Goal: Find specific page/section: Find specific page/section

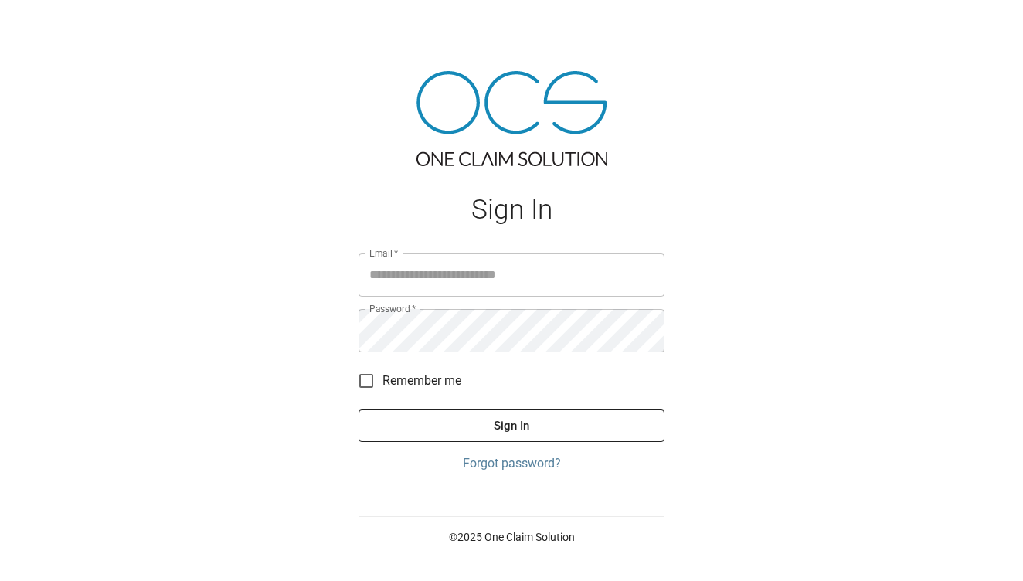
click at [442, 273] on input "Email   *" at bounding box center [512, 274] width 306 height 43
type input "**********"
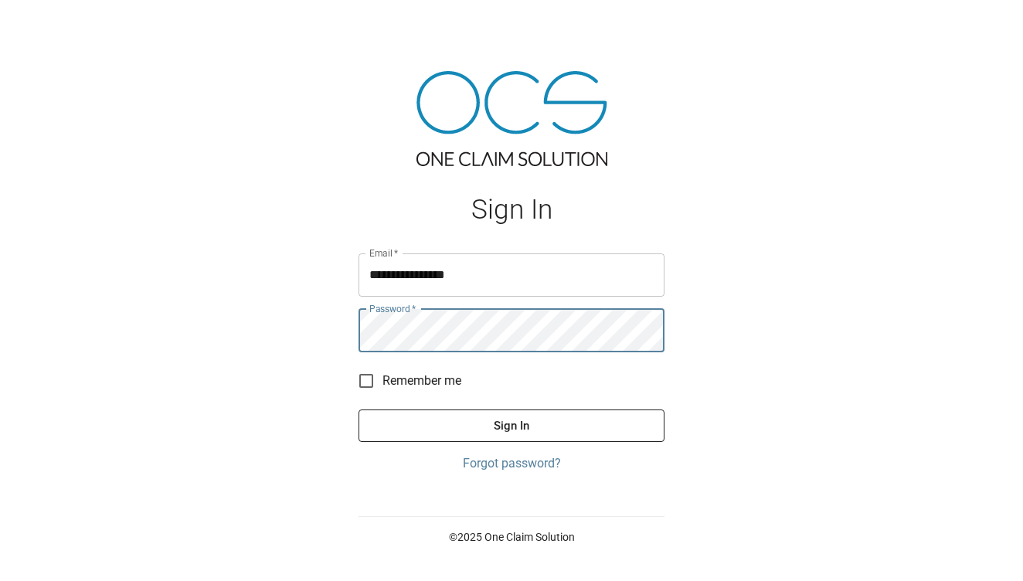
click at [467, 417] on button "Sign In" at bounding box center [512, 426] width 306 height 32
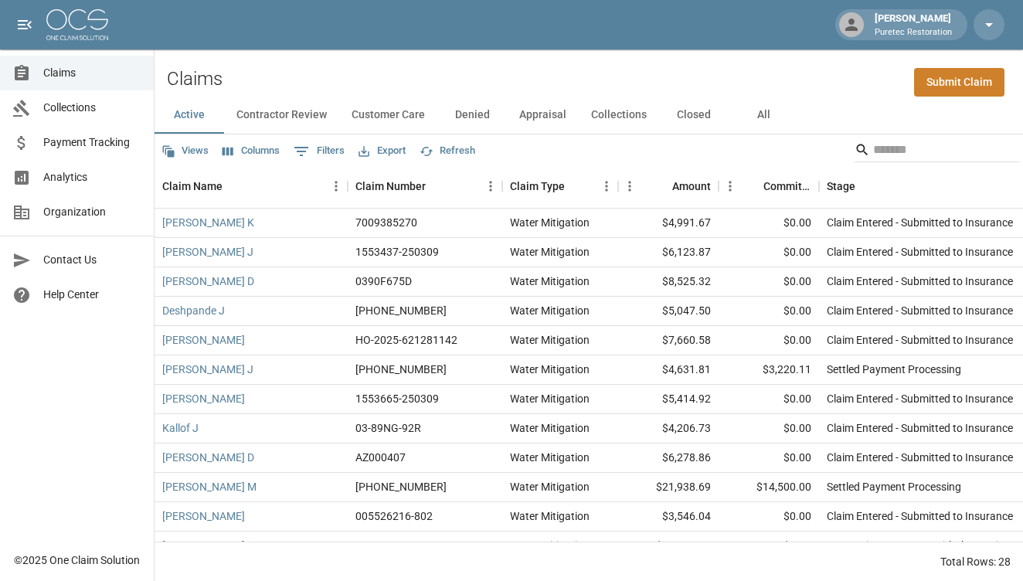
click at [284, 119] on button "Contractor Review" at bounding box center [281, 115] width 115 height 37
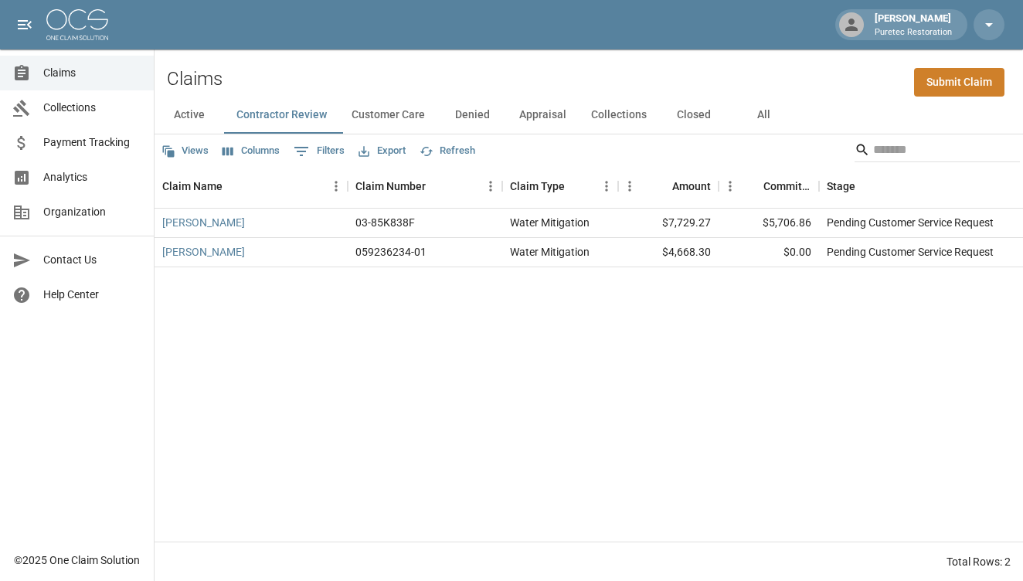
click at [379, 114] on button "Customer Care" at bounding box center [388, 115] width 98 height 37
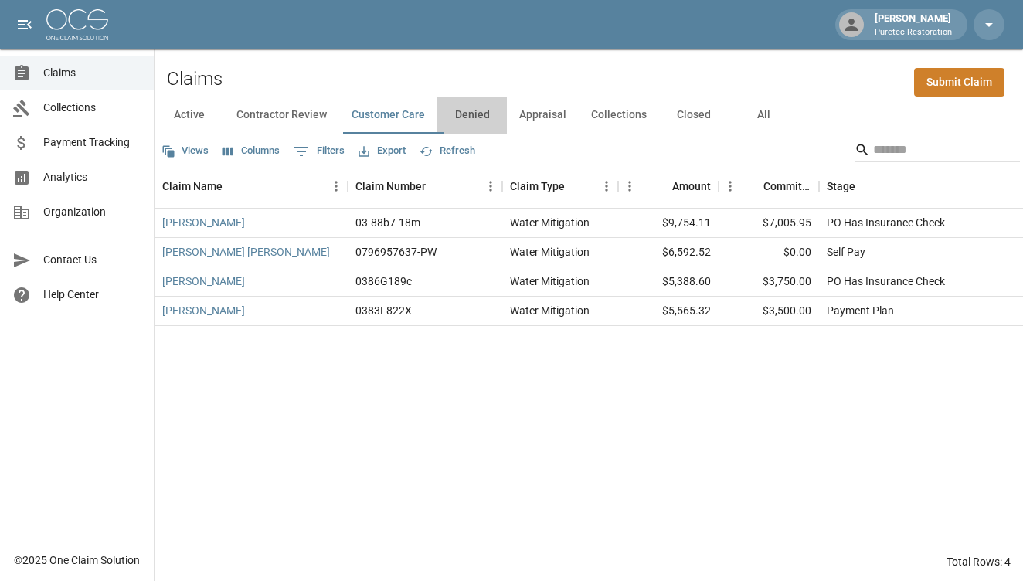
click at [471, 116] on button "Denied" at bounding box center [472, 115] width 70 height 37
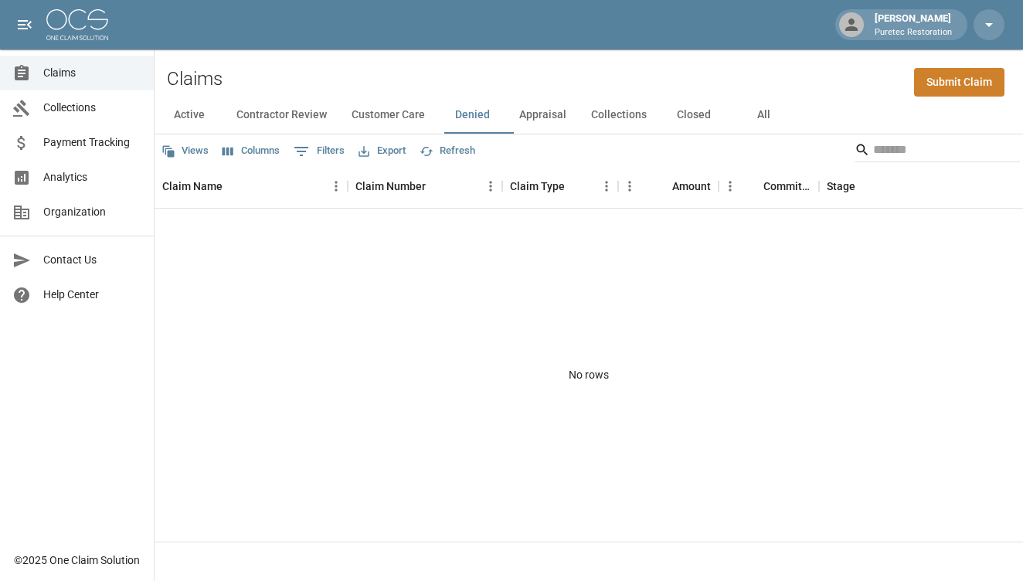
click at [545, 115] on button "Appraisal" at bounding box center [543, 115] width 72 height 37
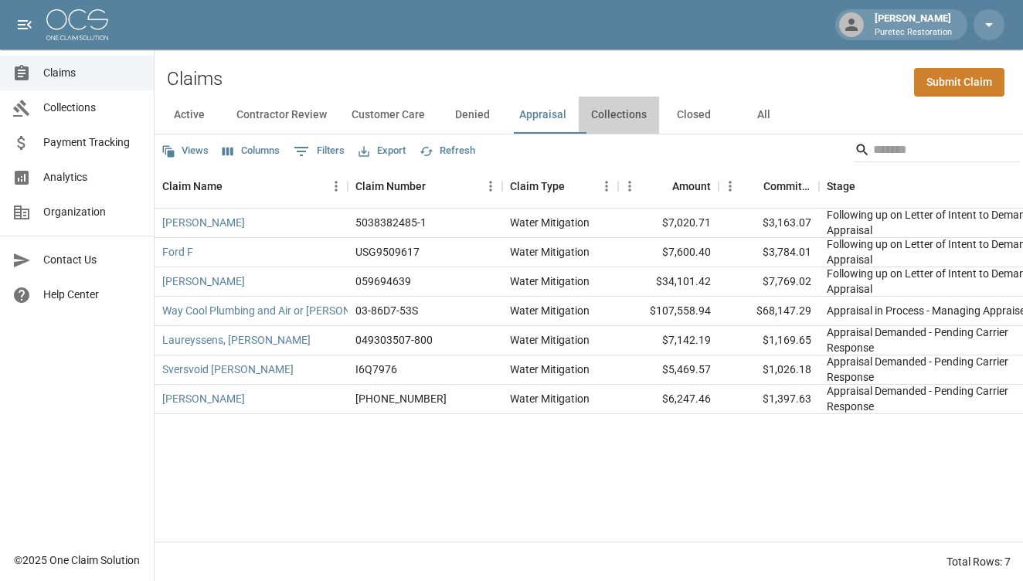
click at [614, 111] on button "Collections" at bounding box center [619, 115] width 80 height 37
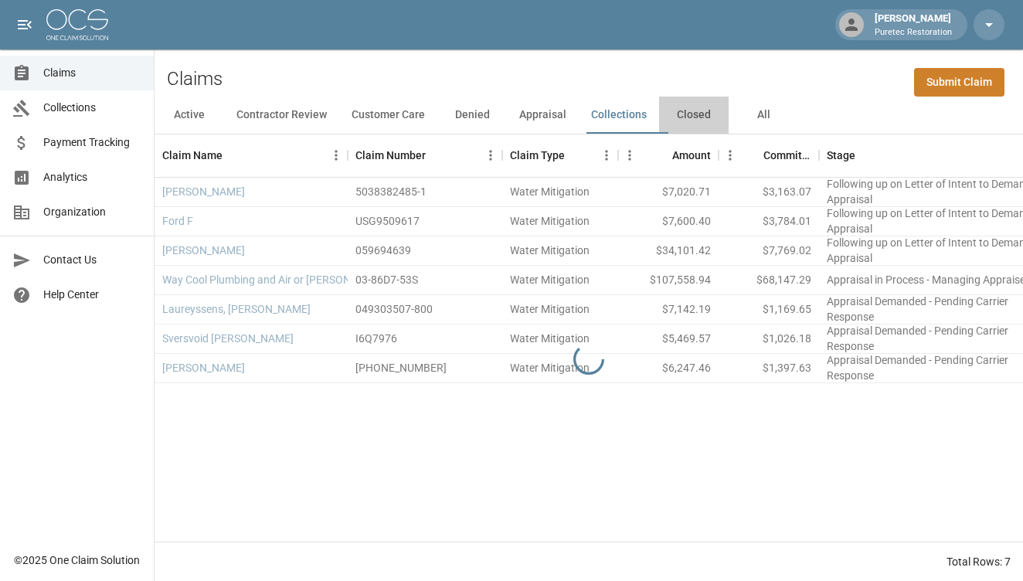
click at [709, 116] on button "Closed" at bounding box center [694, 115] width 70 height 37
click at [101, 76] on span "Claims" at bounding box center [92, 73] width 98 height 16
click at [185, 113] on button "Active" at bounding box center [190, 115] width 70 height 37
click at [129, 83] on link "Claims" at bounding box center [77, 73] width 154 height 35
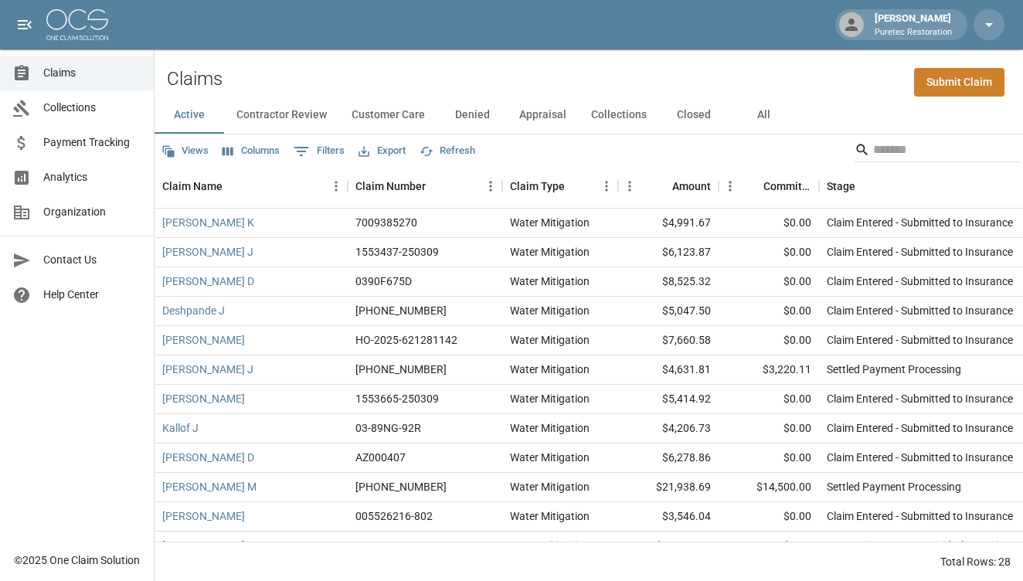
click at [99, 179] on span "Analytics" at bounding box center [92, 177] width 98 height 16
